Goal: Feedback & Contribution: Submit feedback/report problem

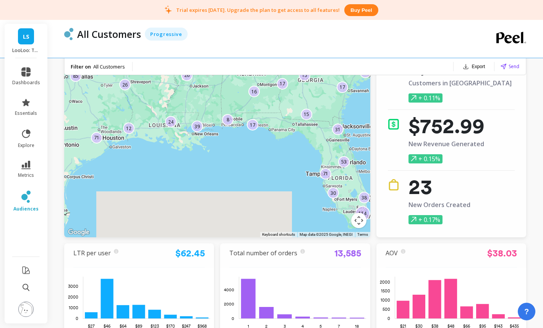
scroll to position [39, 0]
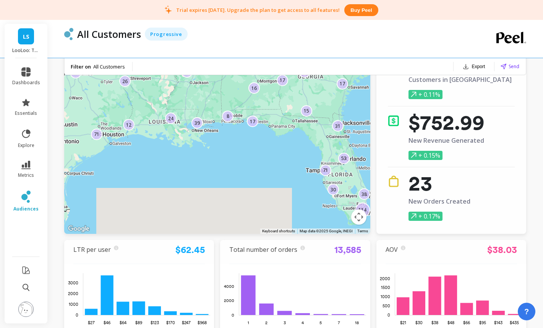
click at [22, 312] on img at bounding box center [25, 308] width 15 height 15
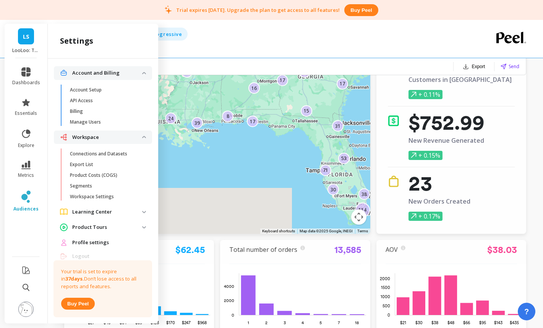
click at [93, 175] on p "Product Costs (COGS)" at bounding box center [93, 175] width 47 height 6
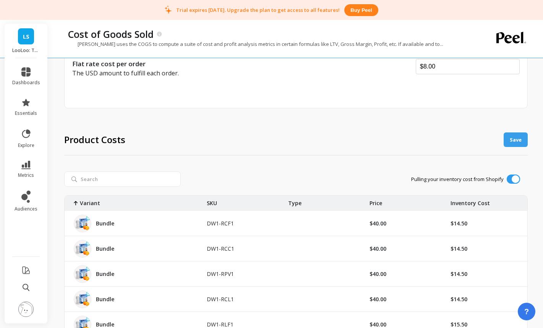
scroll to position [134, 0]
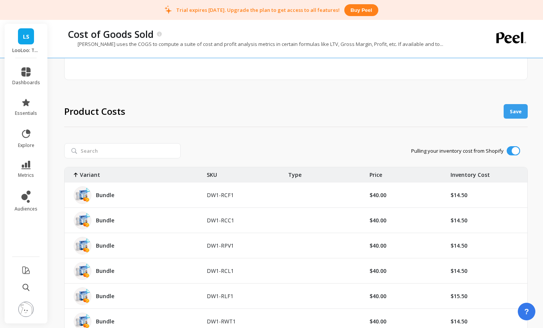
click at [19, 43] on link "LS" at bounding box center [26, 36] width 16 height 16
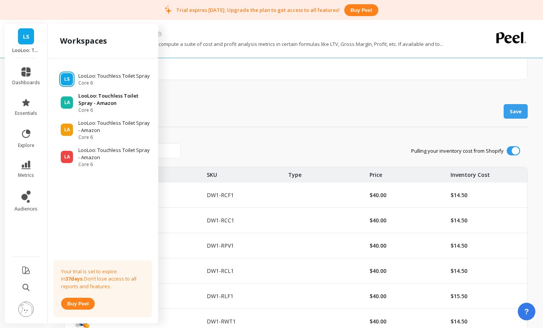
click at [80, 98] on p "LooLoo: Touchless Toilet Spray - Amazon" at bounding box center [114, 99] width 73 height 15
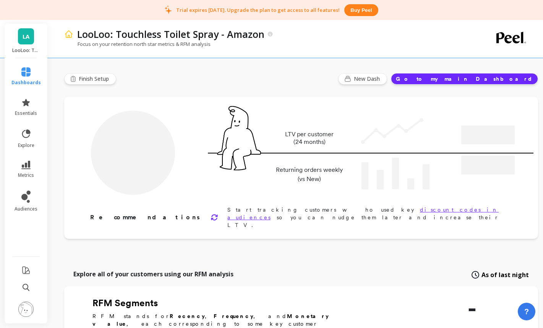
type input "Champions"
type input "786"
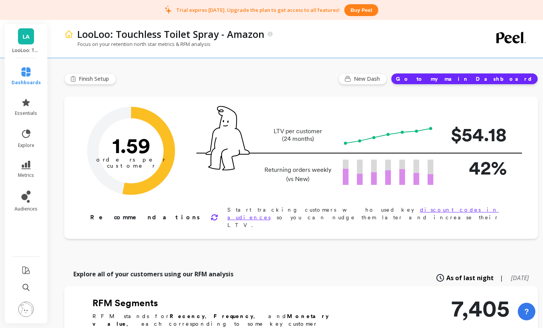
click at [27, 303] on img at bounding box center [25, 308] width 15 height 15
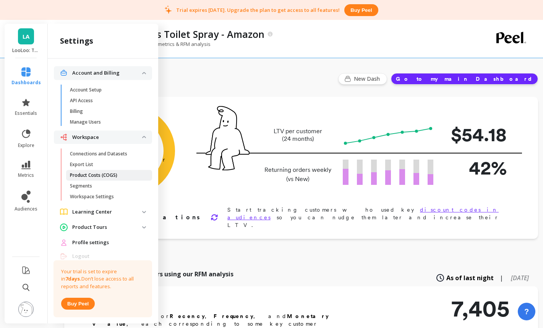
click at [99, 170] on link "Product Costs (COGS)" at bounding box center [109, 175] width 86 height 11
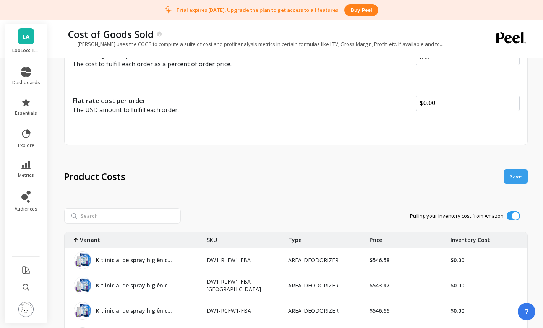
scroll to position [70, 0]
click at [526, 179] on button "Save" at bounding box center [516, 175] width 24 height 15
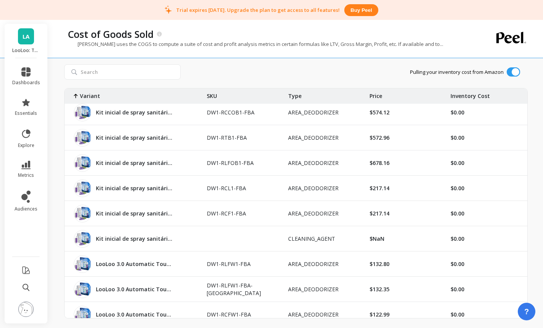
scroll to position [268, 0]
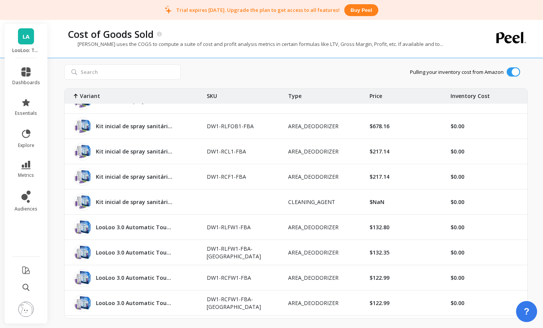
click at [525, 314] on span "?" at bounding box center [527, 311] width 6 height 13
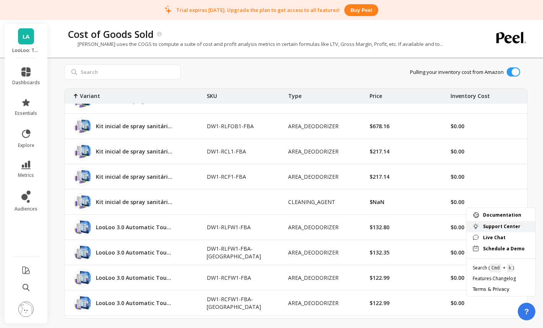
click at [515, 231] on link "Support Center" at bounding box center [501, 226] width 69 height 11
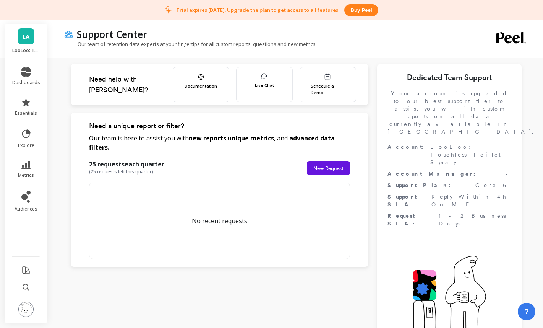
click at [272, 234] on div "No recent requests" at bounding box center [219, 220] width 261 height 76
click at [311, 171] on button "New Request" at bounding box center [328, 168] width 43 height 14
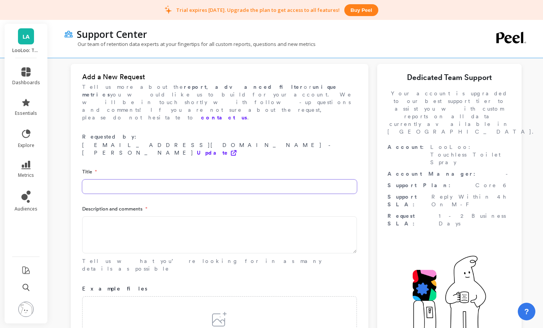
click at [207, 179] on input at bounding box center [219, 186] width 275 height 14
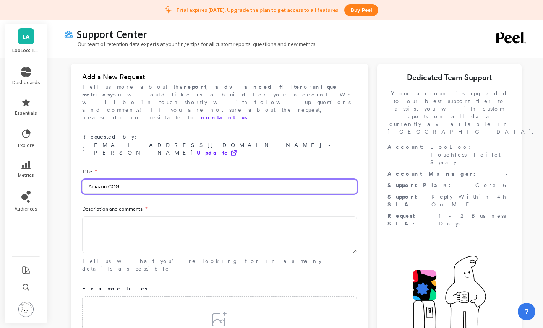
type input "Amazon COG"
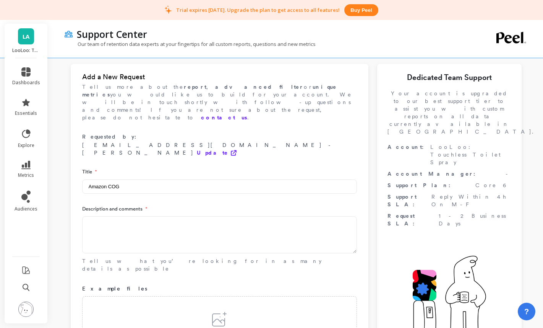
click at [221, 216] on textarea at bounding box center [219, 234] width 275 height 37
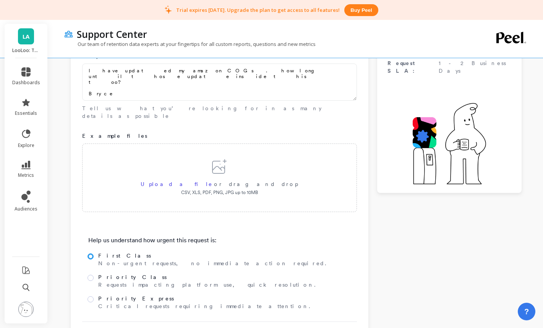
scroll to position [155, 0]
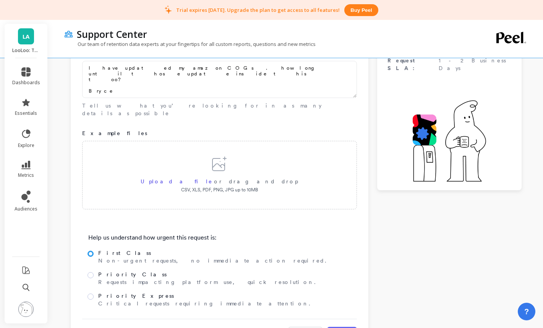
type textarea "I have updated my amazon COGs. how long until those update inside this too? Bry…"
click at [344, 327] on button "Submit" at bounding box center [342, 334] width 30 height 15
